Goal: Transaction & Acquisition: Download file/media

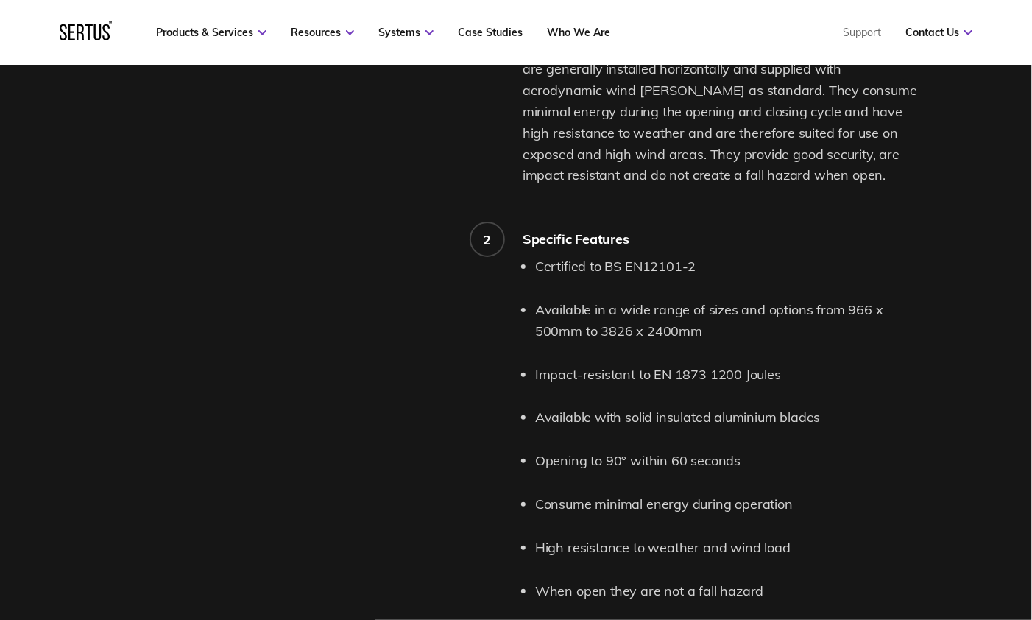
scroll to position [1374, 0]
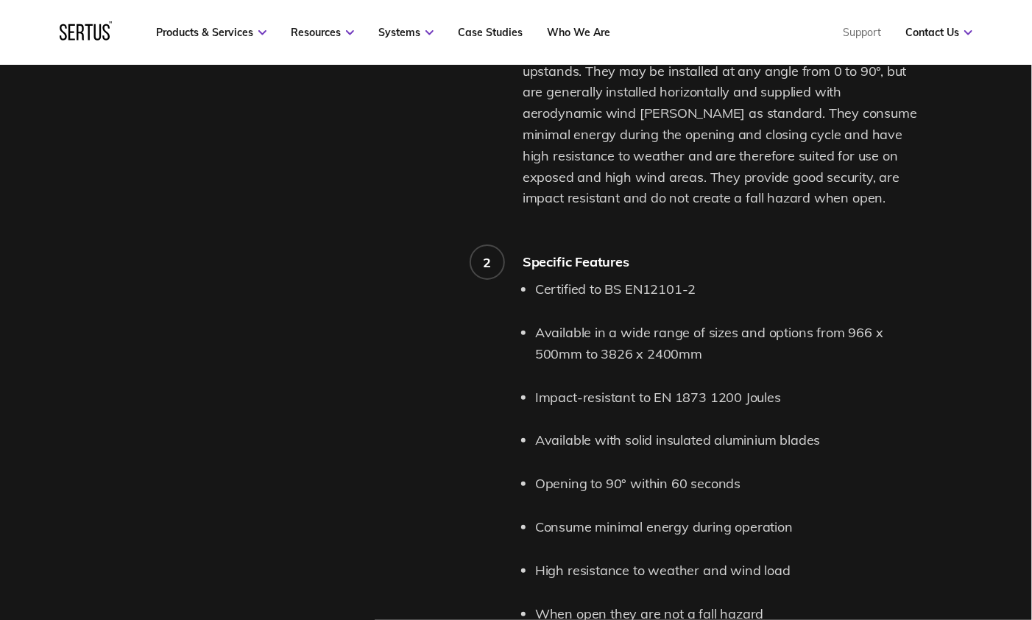
click at [658, 394] on li "Impact-resistant to EN 1873 1200 Joules" at bounding box center [726, 397] width 383 height 21
click at [382, 216] on div "Product features and details." at bounding box center [318, 274] width 409 height 920
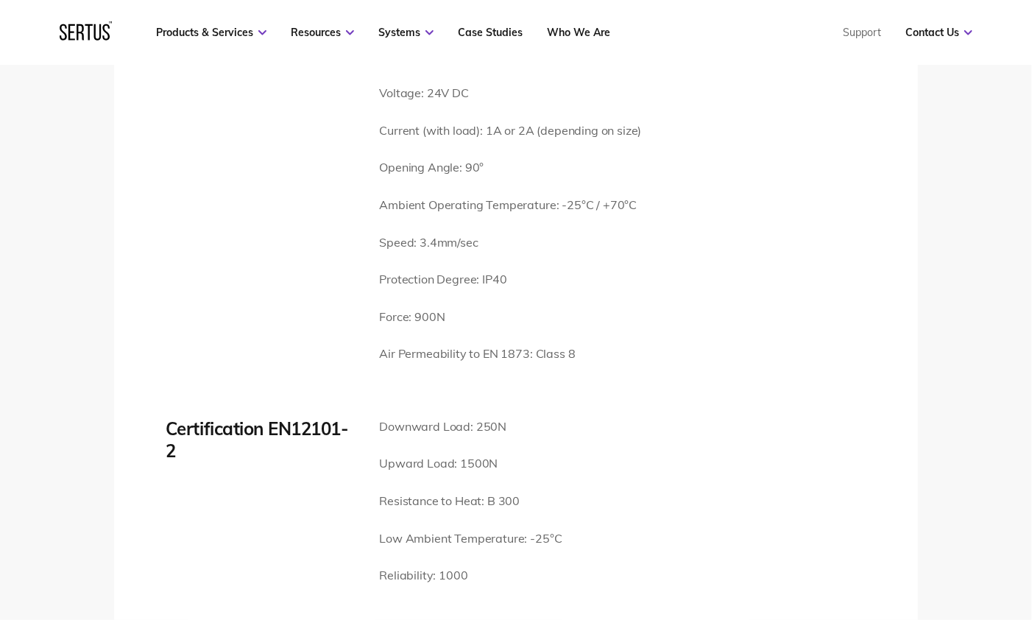
scroll to position [2159, 0]
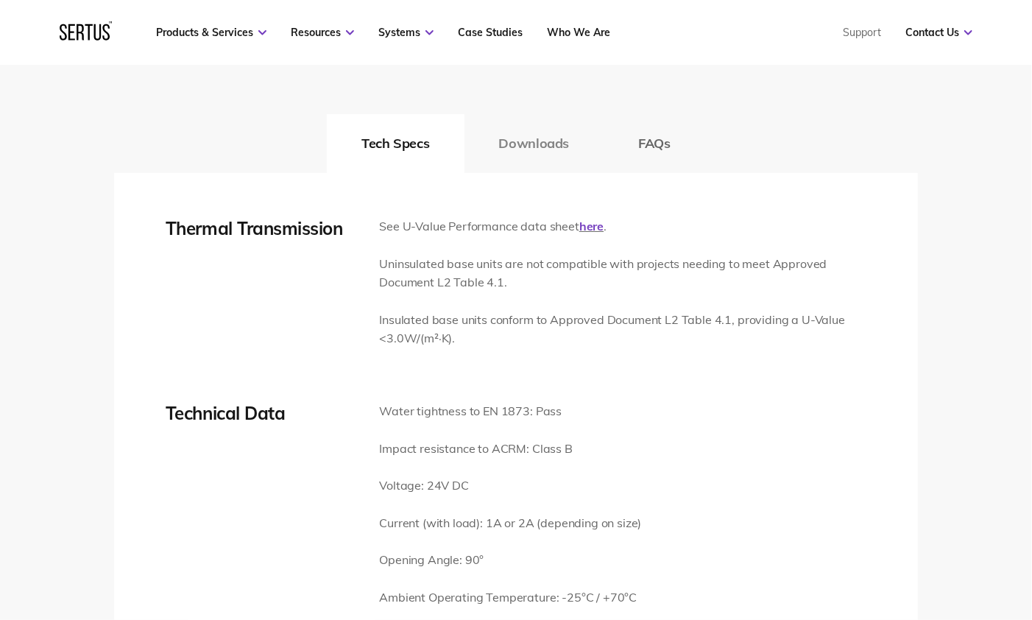
click at [529, 136] on button "Downloads" at bounding box center [535, 143] width 140 height 59
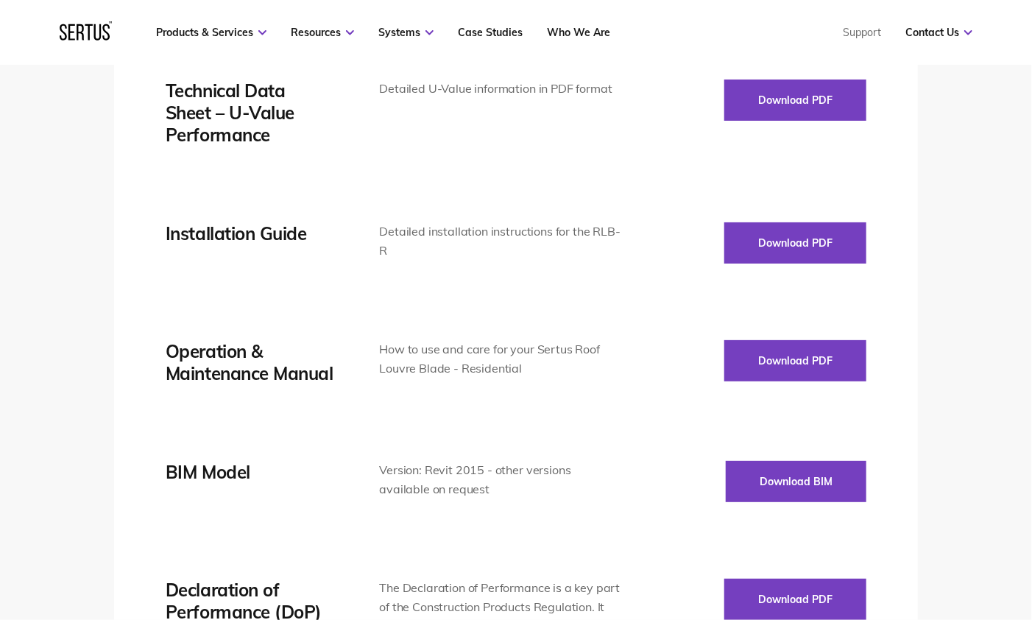
scroll to position [2356, 0]
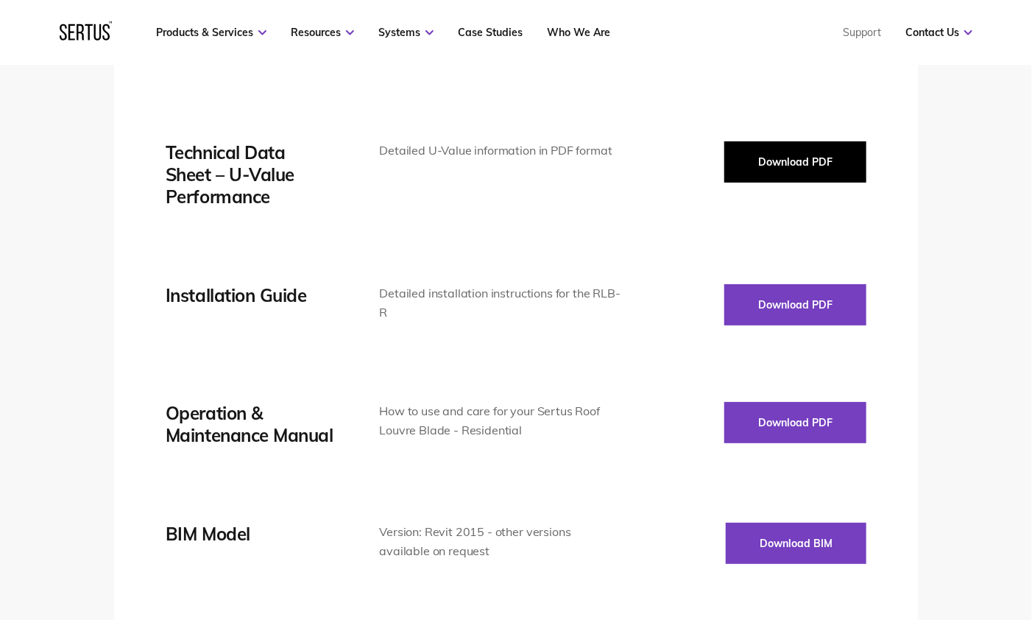
click at [779, 174] on button "Download PDF" at bounding box center [795, 161] width 142 height 41
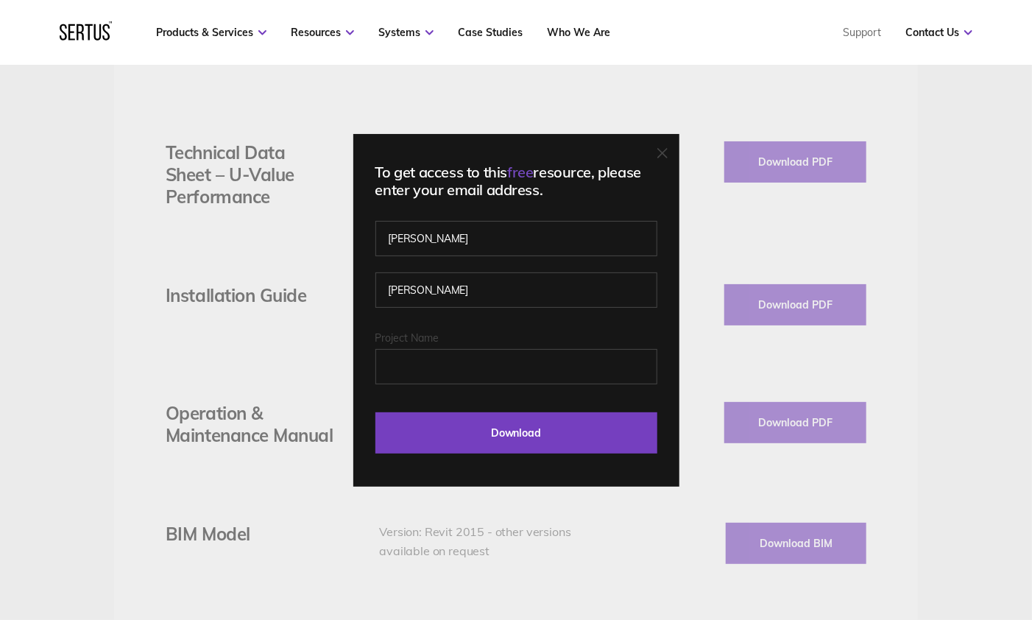
click at [665, 151] on icon at bounding box center [662, 153] width 10 height 10
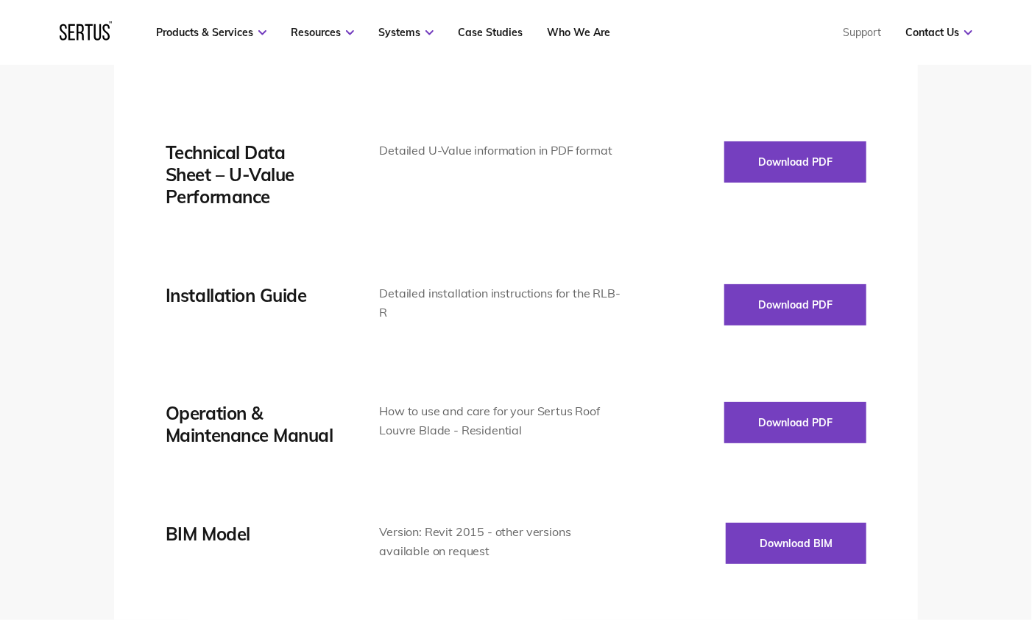
scroll to position [2159, 0]
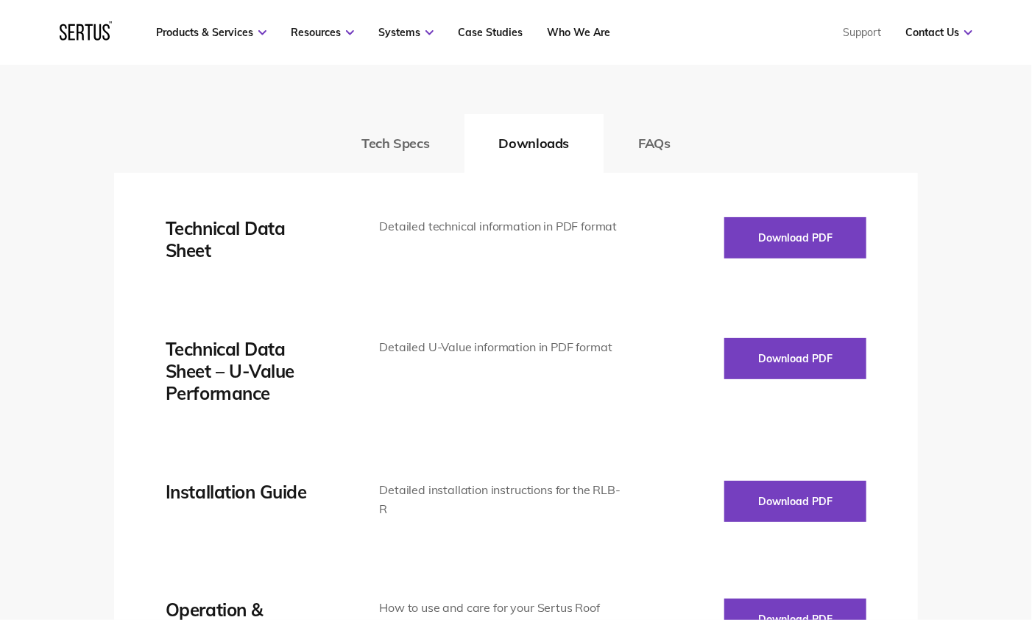
click at [212, 242] on div "Technical Data Sheet" at bounding box center [250, 239] width 169 height 44
drag, startPoint x: 221, startPoint y: 255, endPoint x: 155, endPoint y: 230, distance: 71.1
click at [155, 230] on div "Thermal Transmission See U-Value Performance data sheet here . Uninsulated base…" at bounding box center [516, 623] width 804 height 901
copy div "Technical Data Sheet"
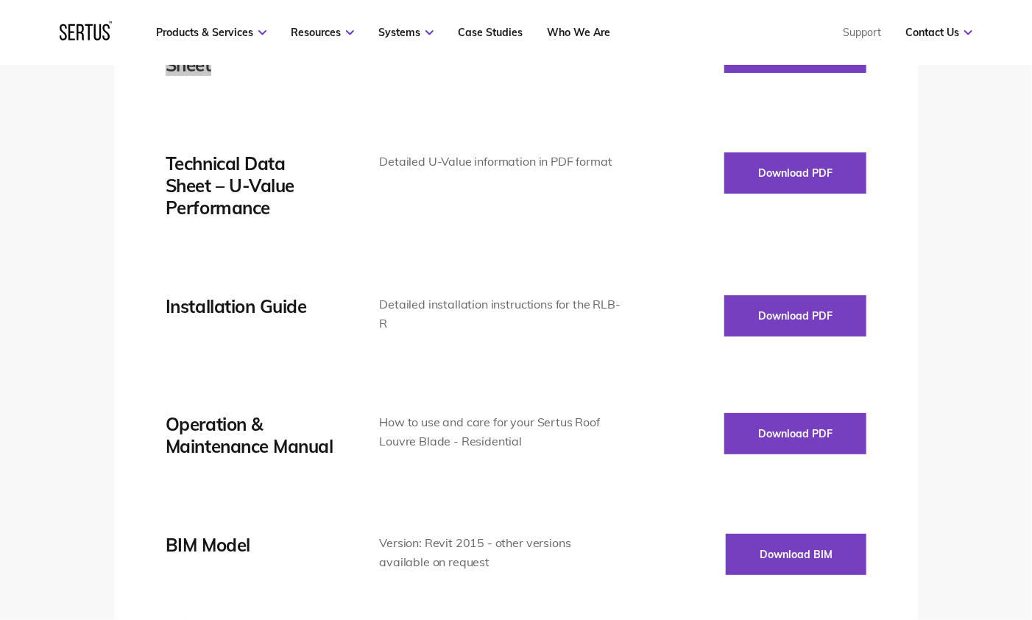
scroll to position [2356, 0]
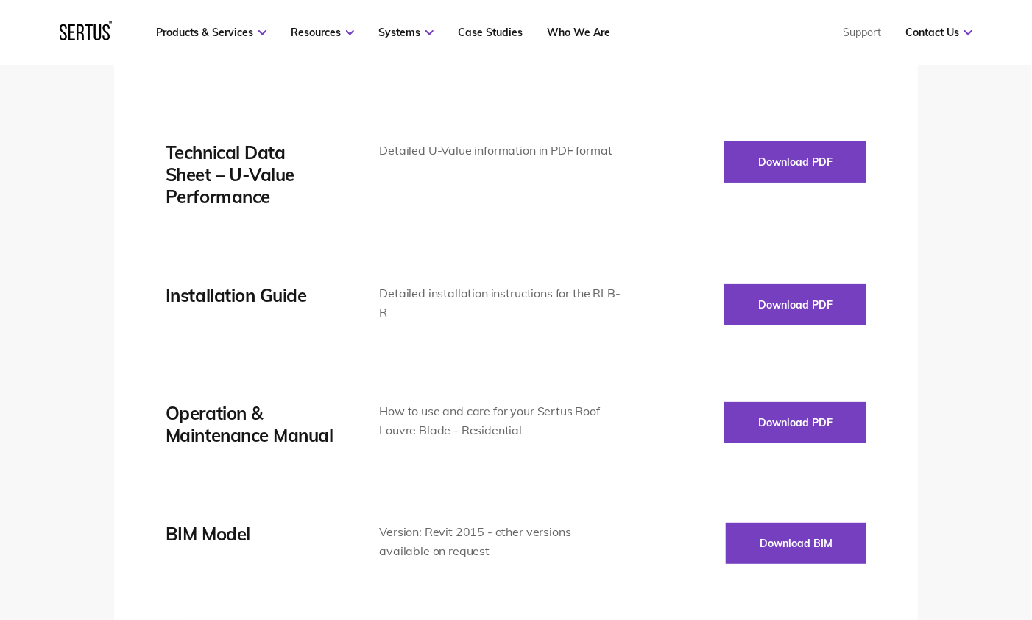
click at [244, 419] on div "Operation & Maintenance Manual" at bounding box center [250, 424] width 169 height 44
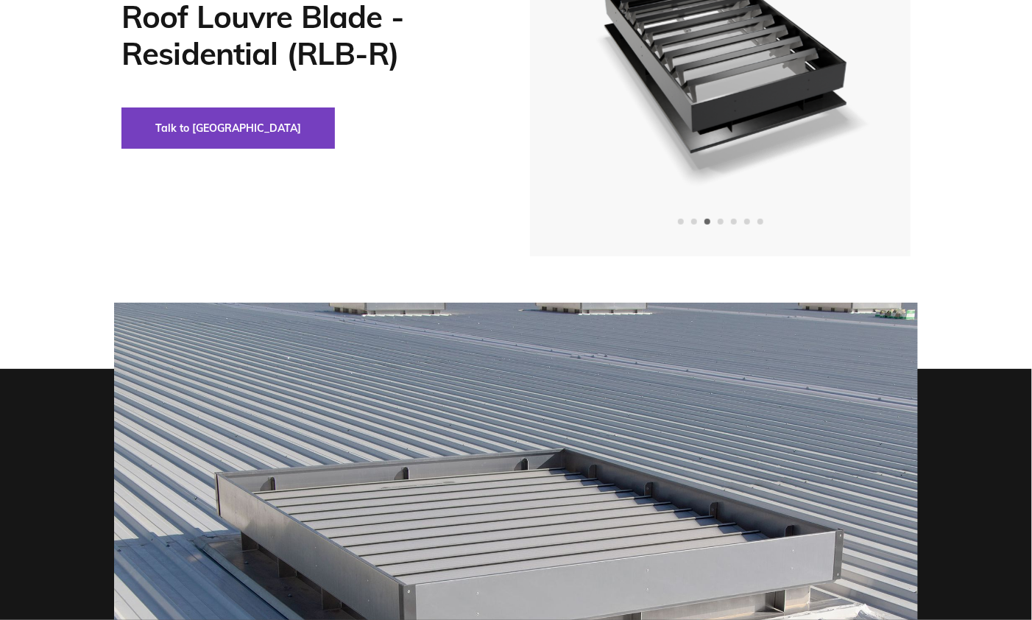
scroll to position [0, 0]
